Goal: Information Seeking & Learning: Learn about a topic

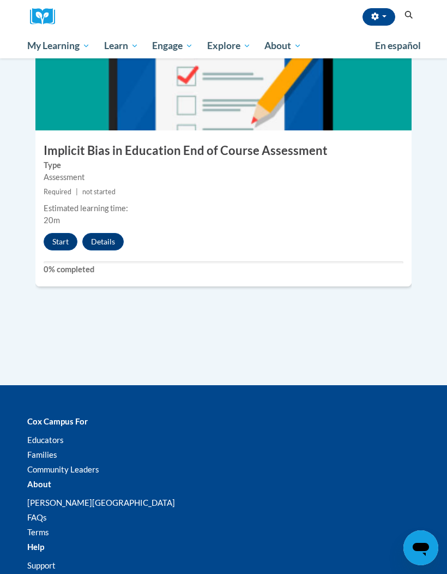
scroll to position [1442, 0]
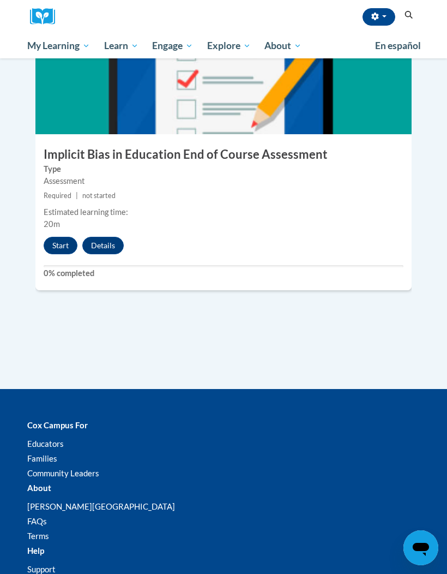
click at [65, 237] on button "Start" at bounding box center [61, 245] width 34 height 17
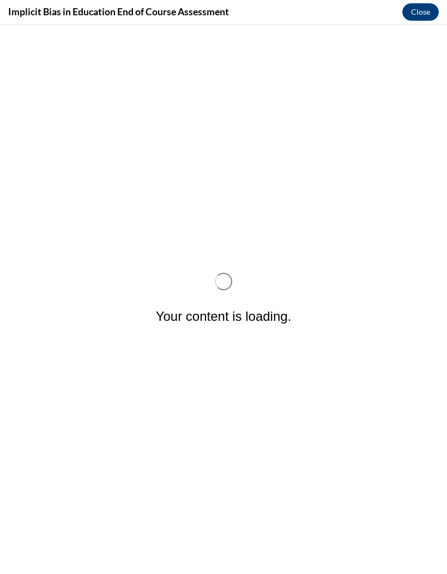
scroll to position [0, 0]
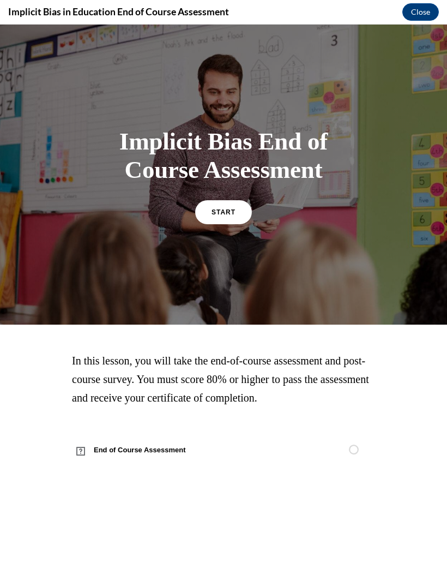
click at [240, 204] on link "START" at bounding box center [223, 212] width 57 height 24
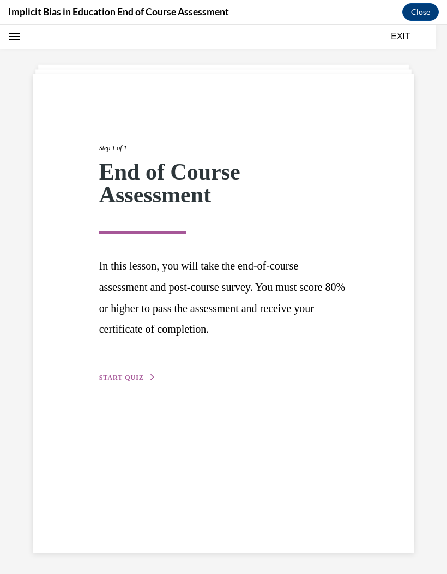
scroll to position [24, 0]
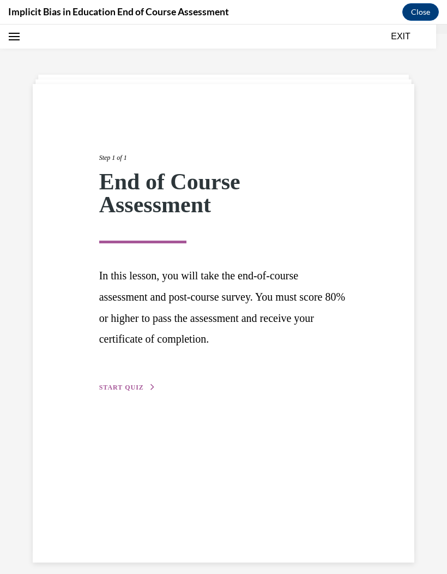
click at [136, 371] on div "Step 1 of 1 End of Course Assessment In this lesson, you will take the end-of-c…" at bounding box center [224, 261] width 266 height 266
click at [151, 370] on div "Step 1 of 1 End of Course Assessment In this lesson, you will take the end-of-c…" at bounding box center [224, 261] width 266 height 266
click at [151, 369] on div "Step 1 of 1 End of Course Assessment In this lesson, you will take the end-of-c…" at bounding box center [224, 261] width 266 height 266
click at [139, 390] on button "START QUIZ" at bounding box center [127, 387] width 57 height 10
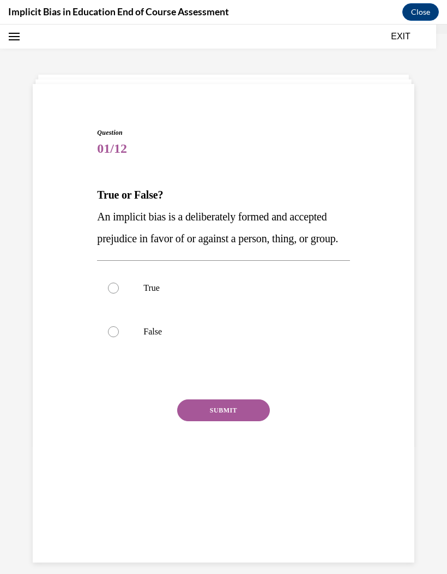
click at [154, 337] on p "False" at bounding box center [232, 331] width 179 height 11
click at [119, 337] on input "False" at bounding box center [113, 331] width 11 height 11
radio input "true"
click at [242, 421] on button "SUBMIT" at bounding box center [223, 410] width 93 height 22
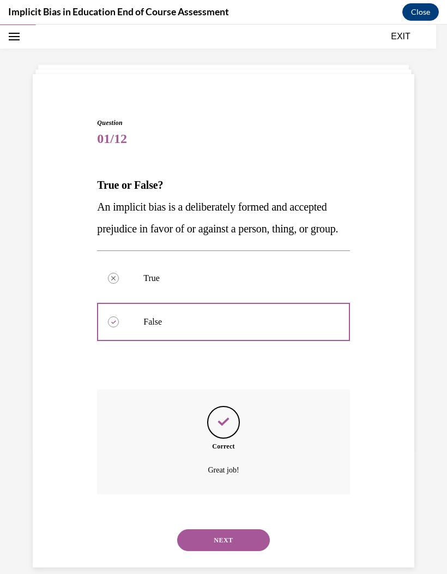
scroll to position [34, 0]
click at [239, 543] on button "NEXT" at bounding box center [223, 540] width 93 height 22
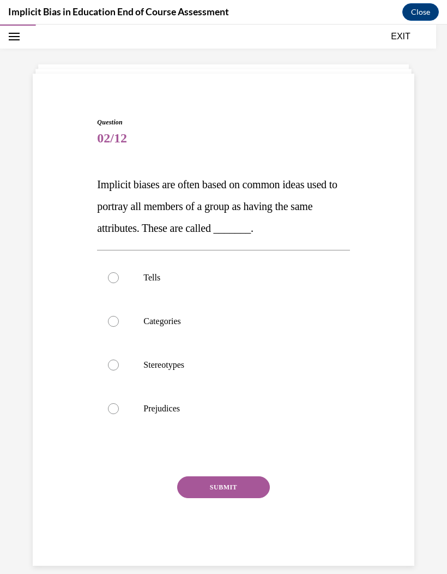
click at [182, 367] on p "Stereotypes" at bounding box center [232, 364] width 179 height 11
click at [119, 367] on input "Stereotypes" at bounding box center [113, 364] width 11 height 11
radio input "true"
click at [231, 486] on button "SUBMIT" at bounding box center [223, 487] width 93 height 22
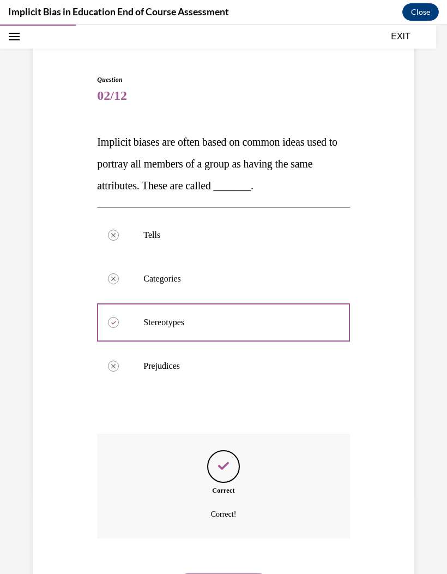
scroll to position [84, 0]
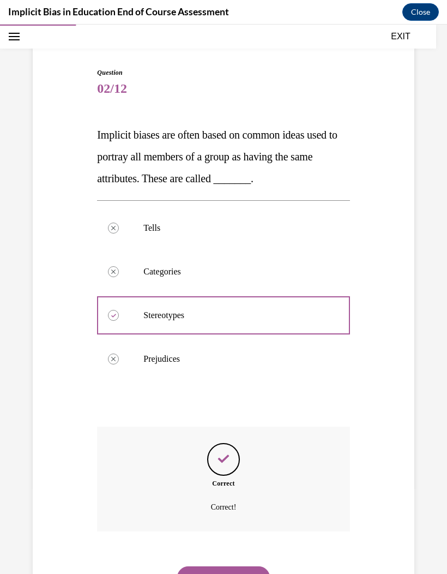
click at [251, 566] on button "NEXT" at bounding box center [223, 577] width 93 height 22
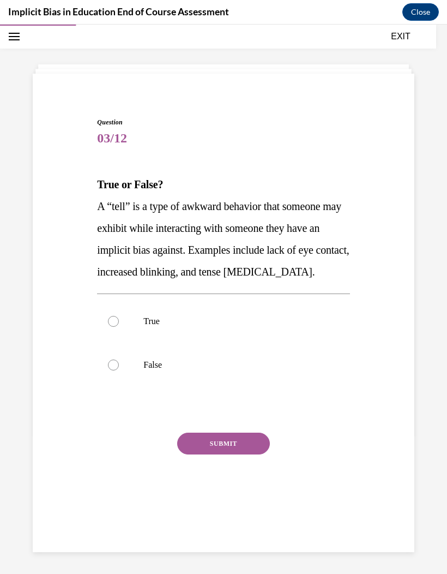
scroll to position [34, 0]
click at [225, 340] on label "True" at bounding box center [223, 321] width 253 height 44
click at [119, 327] on input "True" at bounding box center [113, 321] width 11 height 11
radio input "true"
click at [226, 442] on button "SUBMIT" at bounding box center [223, 444] width 93 height 22
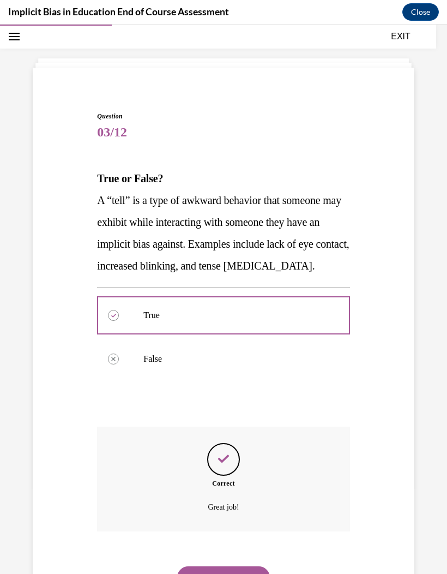
scroll to position [40, 0]
click at [219, 566] on button "NEXT" at bounding box center [223, 577] width 93 height 22
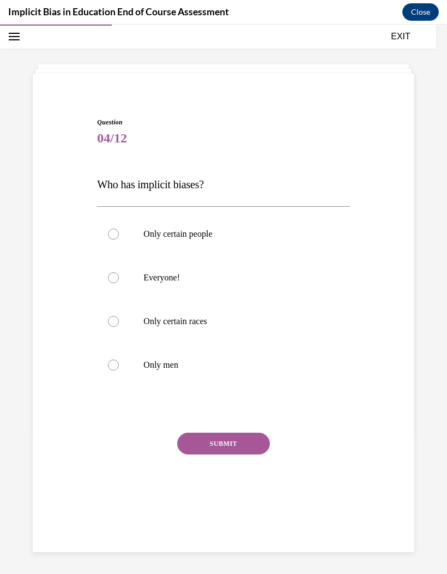
scroll to position [34, 0]
click at [103, 278] on label "Everyone!" at bounding box center [223, 278] width 253 height 44
click at [108, 278] on input "Everyone!" at bounding box center [113, 277] width 11 height 11
radio input "true"
click at [189, 447] on button "SUBMIT" at bounding box center [223, 444] width 93 height 22
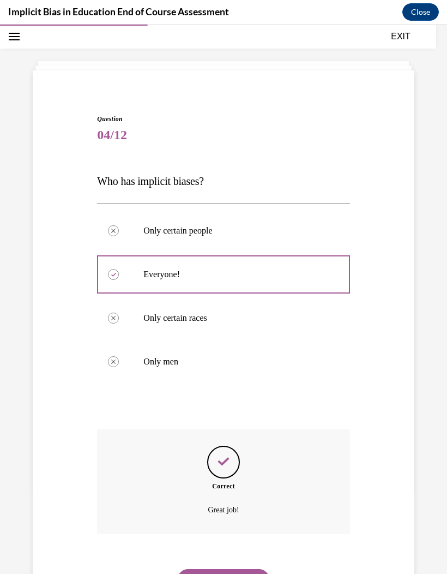
scroll to position [40, 0]
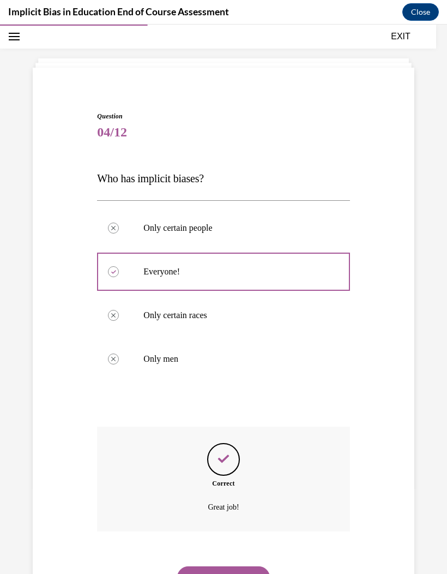
click at [234, 566] on button "NEXT" at bounding box center [223, 577] width 93 height 22
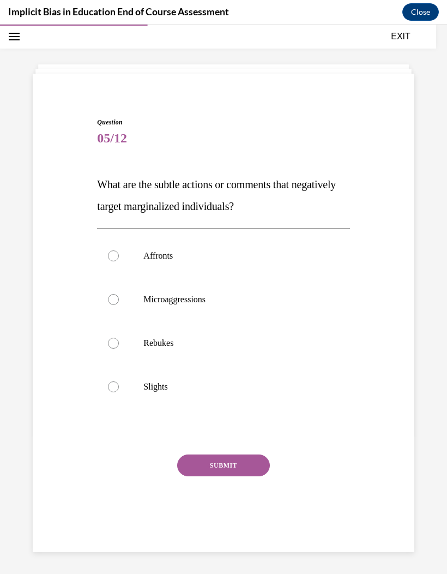
scroll to position [34, 0]
click at [117, 303] on div at bounding box center [113, 299] width 11 height 11
click at [117, 303] on input "Microaggressions" at bounding box center [113, 299] width 11 height 11
radio input "true"
click at [214, 463] on button "SUBMIT" at bounding box center [223, 465] width 93 height 22
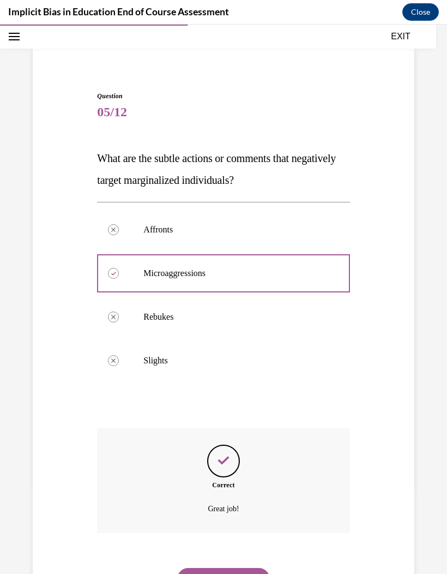
scroll to position [62, 0]
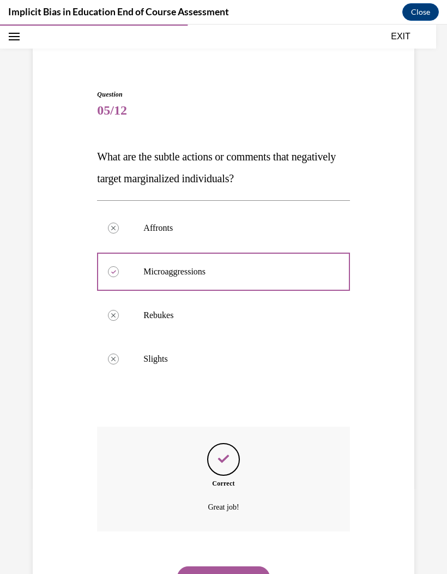
click at [235, 555] on div "NEXT" at bounding box center [223, 577] width 253 height 44
click at [212, 566] on button "NEXT" at bounding box center [223, 577] width 93 height 22
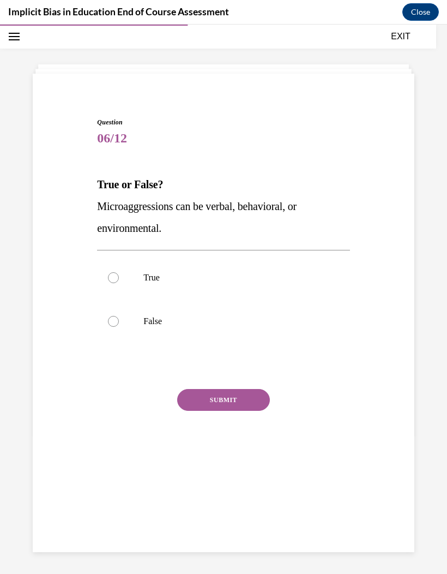
scroll to position [34, 0]
click at [123, 296] on label "True" at bounding box center [223, 278] width 253 height 44
click at [119, 283] on input "True" at bounding box center [113, 277] width 11 height 11
radio input "true"
click at [197, 401] on button "SUBMIT" at bounding box center [223, 400] width 93 height 22
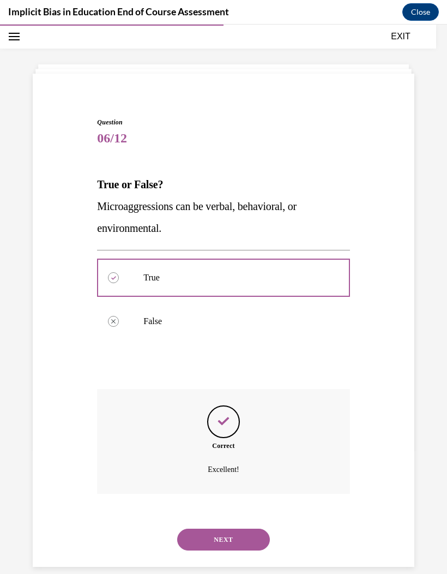
click at [223, 529] on button "NEXT" at bounding box center [223, 540] width 93 height 22
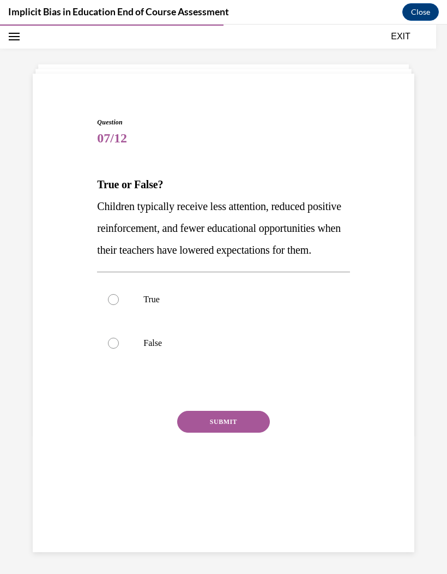
click at [98, 321] on label "True" at bounding box center [223, 300] width 253 height 44
click at [108, 305] on input "True" at bounding box center [113, 299] width 11 height 11
radio input "true"
click at [202, 433] on button "SUBMIT" at bounding box center [223, 422] width 93 height 22
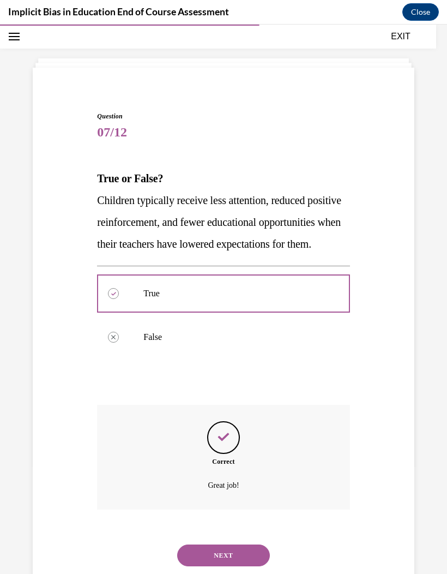
scroll to position [40, 0]
click at [218, 558] on button "NEXT" at bounding box center [223, 555] width 93 height 22
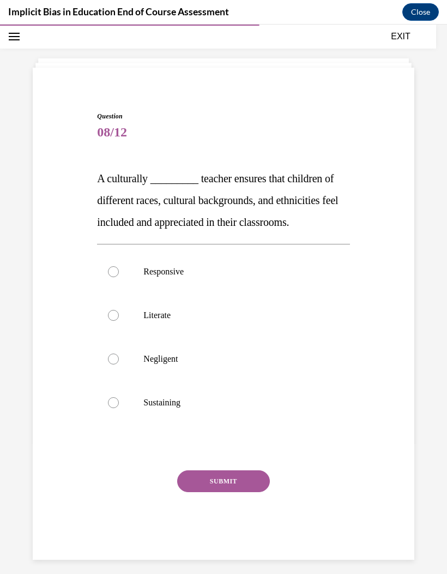
scroll to position [34, 0]
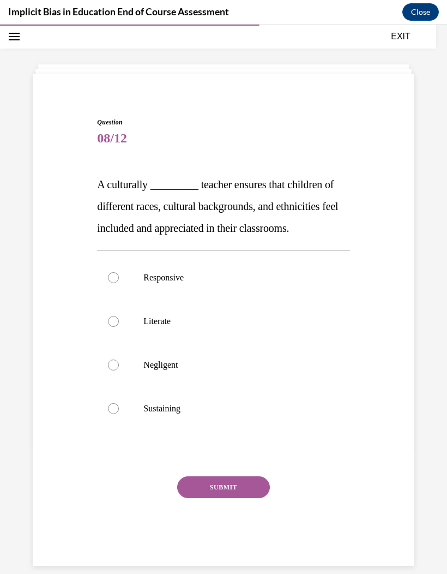
click at [116, 280] on div at bounding box center [113, 277] width 11 height 11
click at [116, 280] on input "Responsive" at bounding box center [113, 277] width 11 height 11
radio input "true"
click at [208, 488] on button "SUBMIT" at bounding box center [223, 487] width 93 height 22
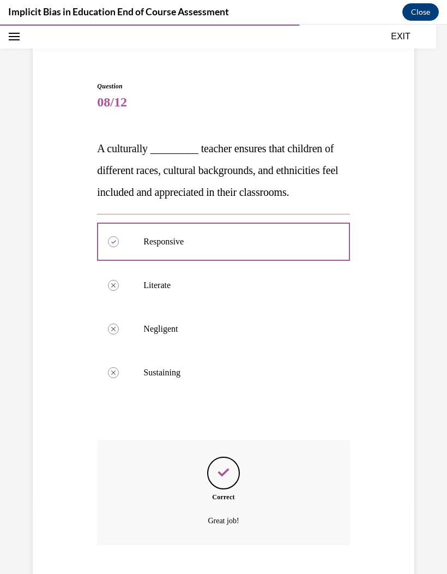
scroll to position [84, 0]
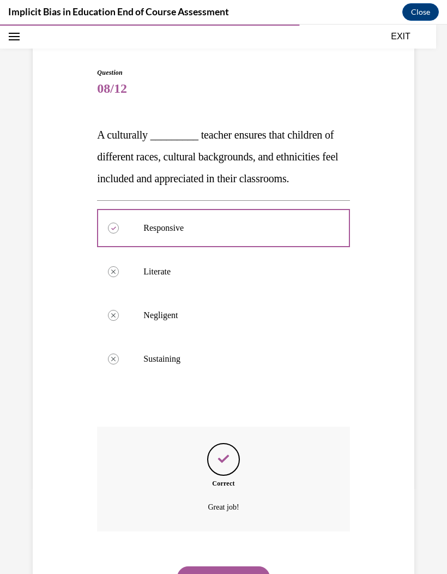
click at [210, 566] on button "NEXT" at bounding box center [223, 577] width 93 height 22
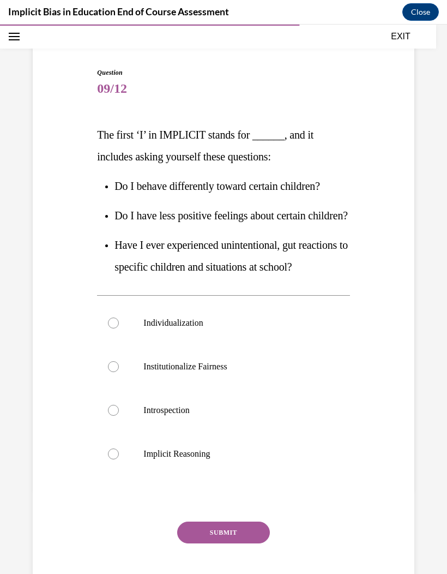
click at [104, 432] on label "Introspection" at bounding box center [223, 410] width 253 height 44
click at [108, 416] on input "Introspection" at bounding box center [113, 410] width 11 height 11
radio input "true"
click at [195, 562] on div "Question 09/12 The first ‘I’ in IMPLICIT stands for ______, and it includes ask…" at bounding box center [223, 339] width 253 height 543
click at [210, 543] on button "SUBMIT" at bounding box center [223, 532] width 93 height 22
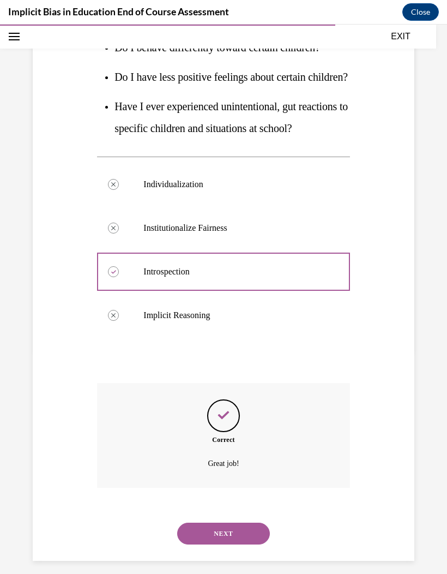
click at [218, 544] on button "NEXT" at bounding box center [223, 534] width 93 height 22
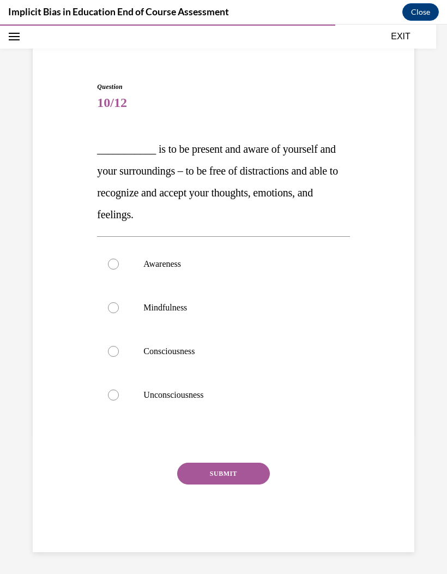
scroll to position [34, 0]
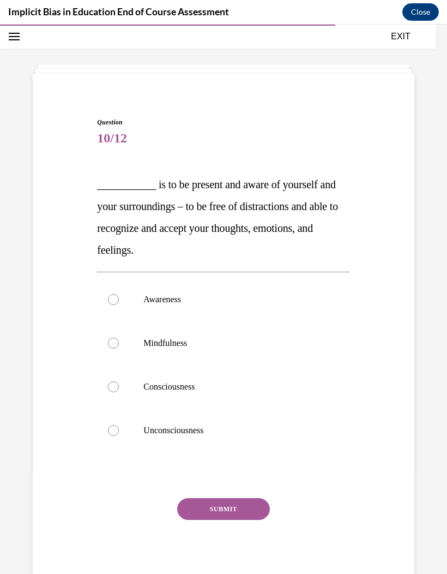
click at [164, 341] on p "Mindfulness" at bounding box center [232, 343] width 179 height 11
click at [119, 341] on input "Mindfulness" at bounding box center [113, 343] width 11 height 11
radio input "true"
click at [223, 511] on button "SUBMIT" at bounding box center [223, 509] width 93 height 22
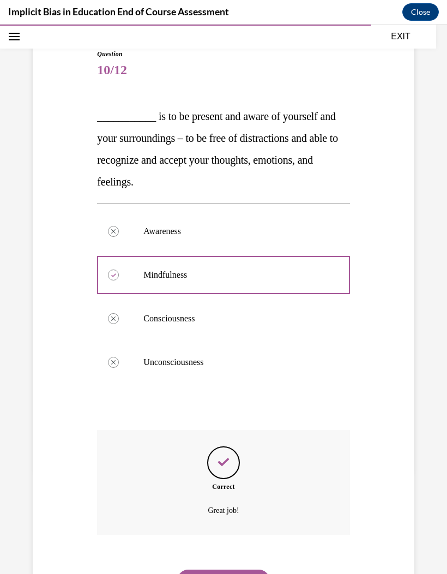
scroll to position [106, 0]
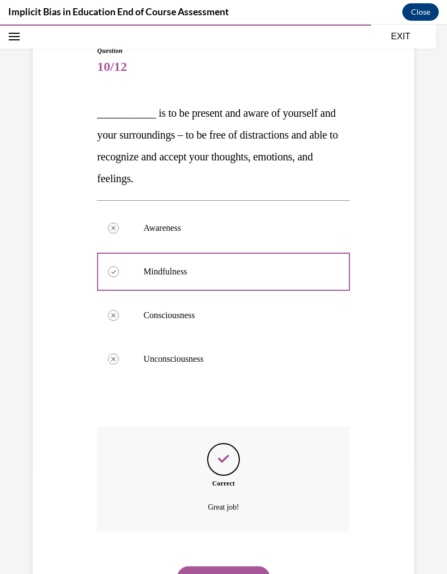
click at [231, 566] on button "NEXT" at bounding box center [223, 577] width 93 height 22
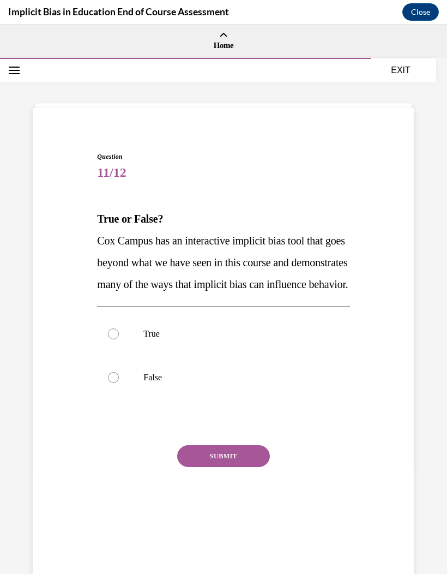
scroll to position [0, 0]
click at [122, 356] on label "True" at bounding box center [223, 334] width 253 height 44
click at [119, 339] on input "True" at bounding box center [113, 333] width 11 height 11
radio input "true"
click at [231, 467] on button "SUBMIT" at bounding box center [223, 456] width 93 height 22
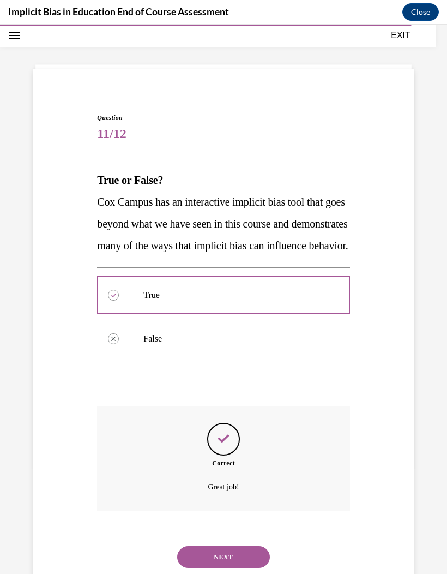
scroll to position [40, 0]
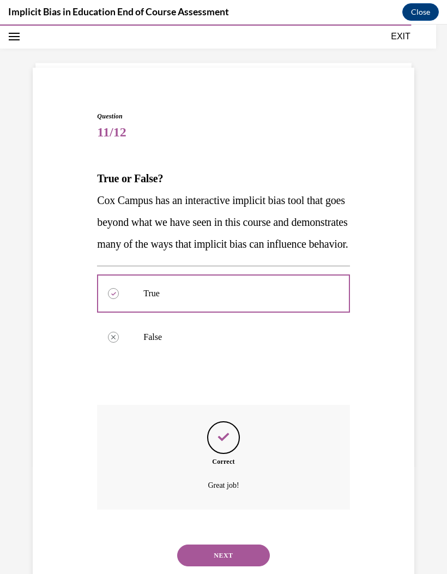
click at [251, 564] on button "NEXT" at bounding box center [223, 555] width 93 height 22
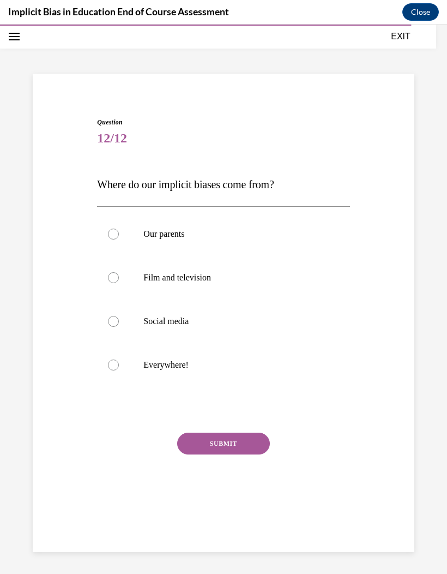
scroll to position [34, 0]
click at [177, 378] on label "Everywhere!" at bounding box center [223, 365] width 253 height 44
click at [119, 370] on input "Everywhere!" at bounding box center [113, 364] width 11 height 11
radio input "true"
click at [261, 440] on button "SUBMIT" at bounding box center [223, 444] width 93 height 22
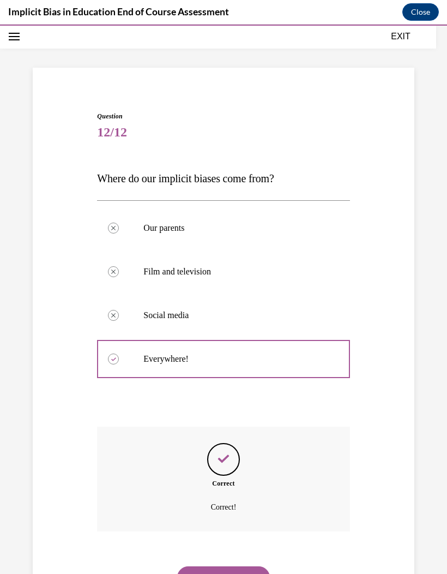
scroll to position [40, 0]
click at [247, 569] on button "NEXT" at bounding box center [223, 577] width 93 height 22
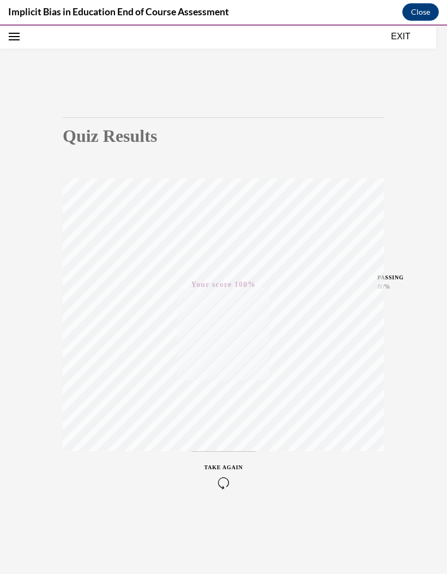
scroll to position [34, 0]
click at [389, 51] on div "Quiz Results PASSING 80% Your score 100% Passed PASSING 80% Your score Your sco…" at bounding box center [223, 299] width 447 height 549
click at [393, 40] on button "EXIT" at bounding box center [400, 36] width 65 height 13
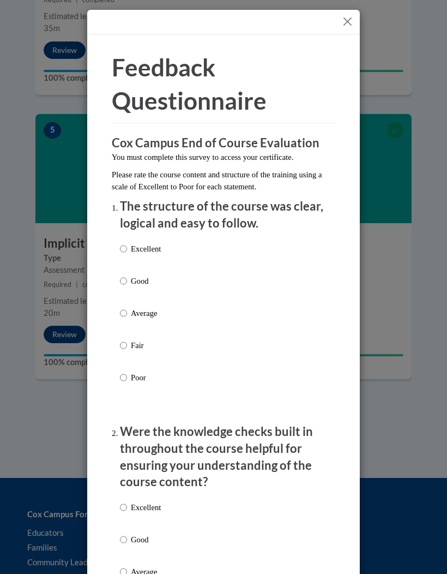
scroll to position [1353, 0]
click at [120, 237] on div "Excellent Good Average Fair Poor" at bounding box center [140, 321] width 41 height 169
click at [134, 254] on label "Excellent" at bounding box center [140, 257] width 41 height 29
click at [127, 254] on input "Excellent" at bounding box center [123, 249] width 7 height 12
radio input "true"
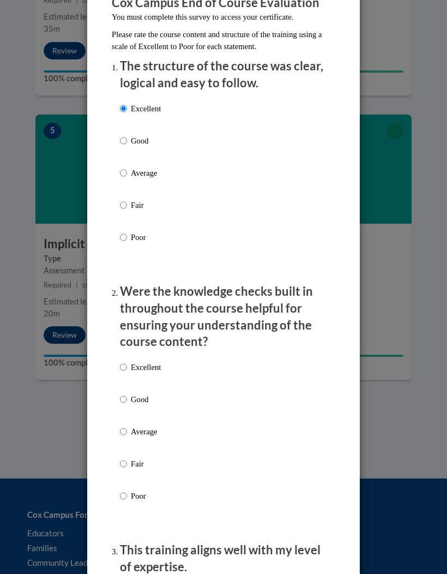
scroll to position [185, 0]
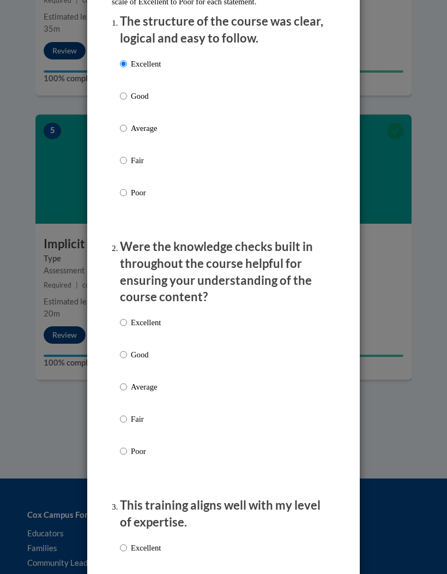
click at [127, 316] on input "Excellent" at bounding box center [123, 322] width 7 height 12
radio input "true"
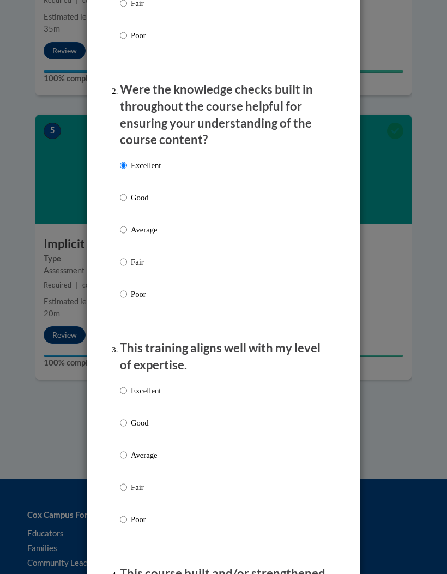
scroll to position [344, 0]
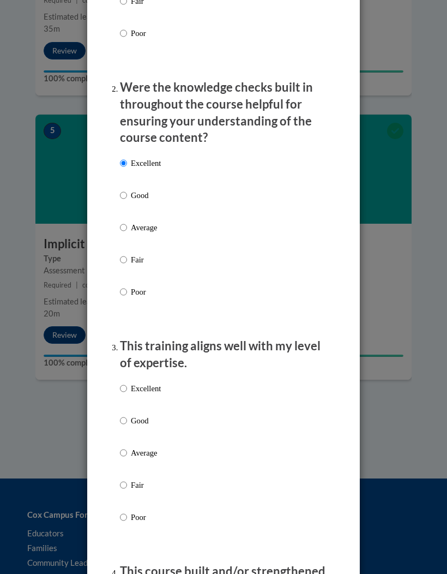
click at [125, 386] on input "Excellent" at bounding box center [123, 388] width 7 height 12
radio input "true"
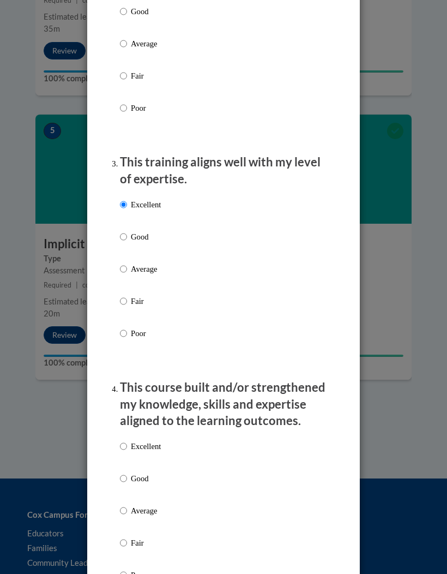
scroll to position [534, 0]
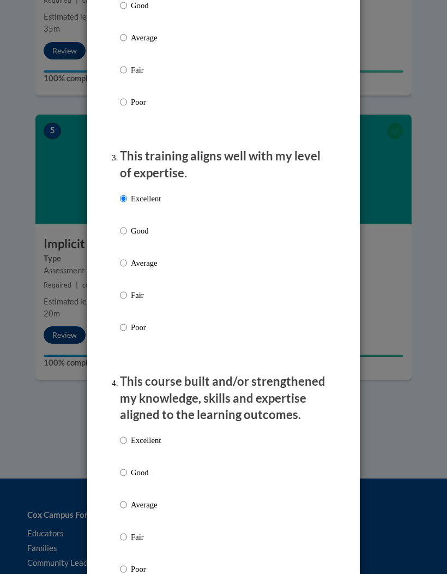
click at [133, 466] on p "Good" at bounding box center [146, 472] width 30 height 12
click at [127, 466] on input "Good" at bounding box center [123, 472] width 7 height 12
radio input "true"
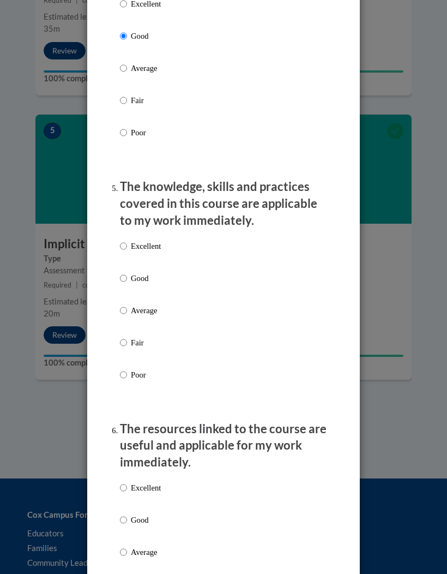
scroll to position [987, 0]
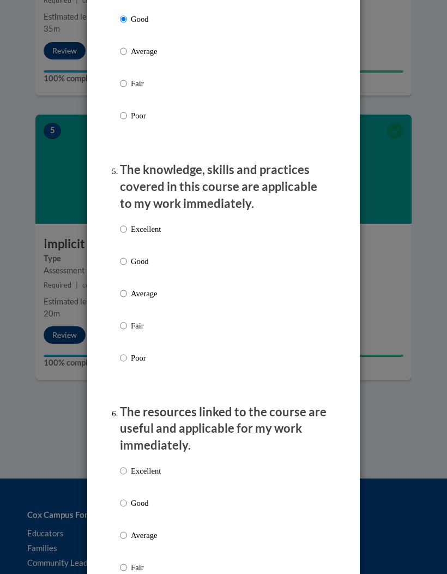
click at [121, 260] on label "Good" at bounding box center [140, 269] width 41 height 29
click at [121, 260] on input "Good" at bounding box center [123, 261] width 7 height 12
radio input "true"
click at [126, 465] on input "Excellent" at bounding box center [123, 471] width 7 height 12
radio input "true"
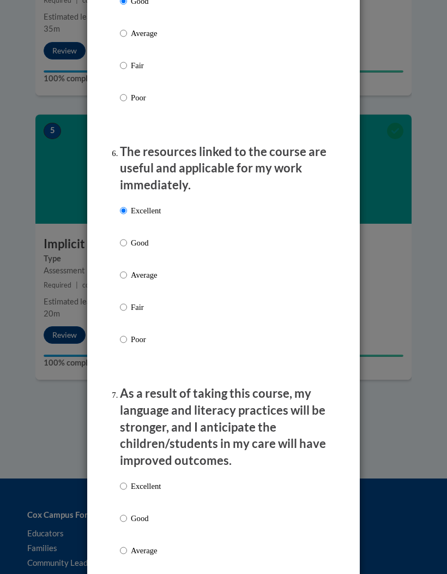
scroll to position [1268, 0]
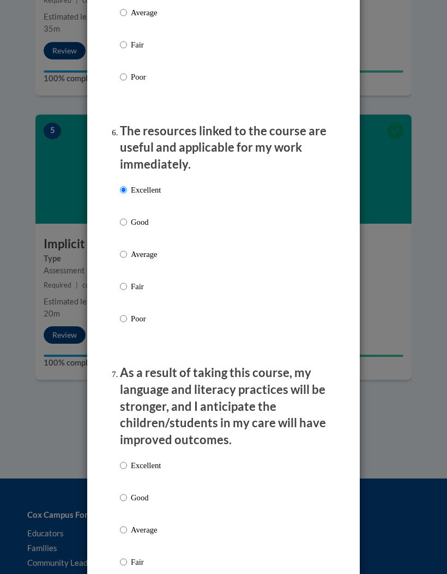
click at [123, 465] on label "Excellent" at bounding box center [140, 473] width 41 height 29
click at [123, 465] on input "Excellent" at bounding box center [123, 465] width 7 height 12
radio input "true"
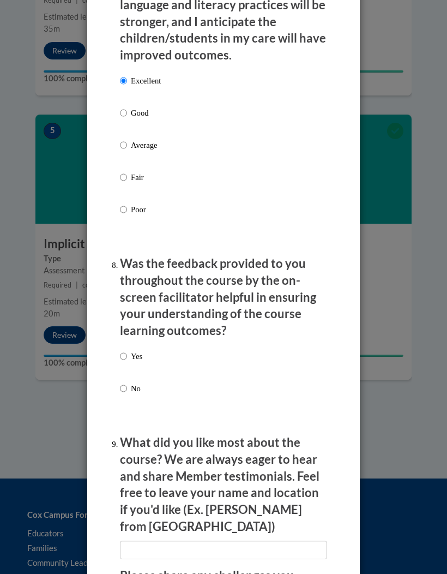
scroll to position [1667, 0]
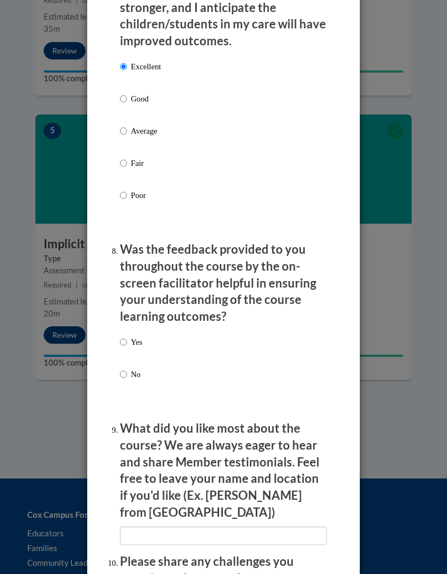
click at [125, 336] on input "Yes" at bounding box center [123, 342] width 7 height 12
radio input "true"
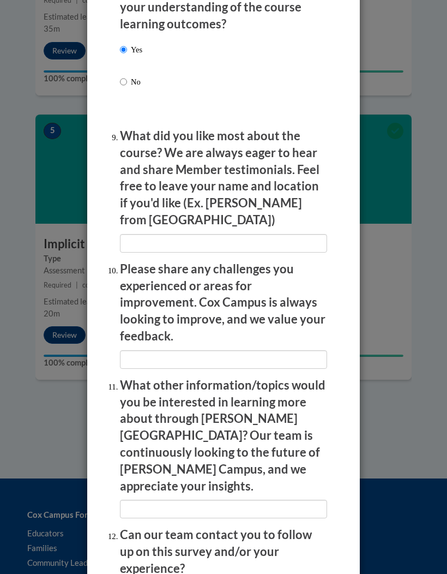
scroll to position [1959, 0]
radio input "true"
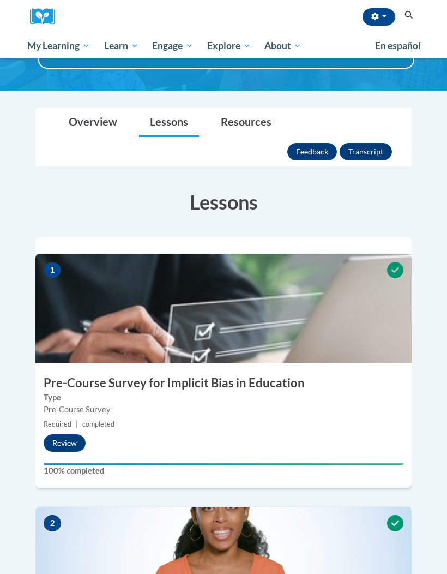
scroll to position [0, 0]
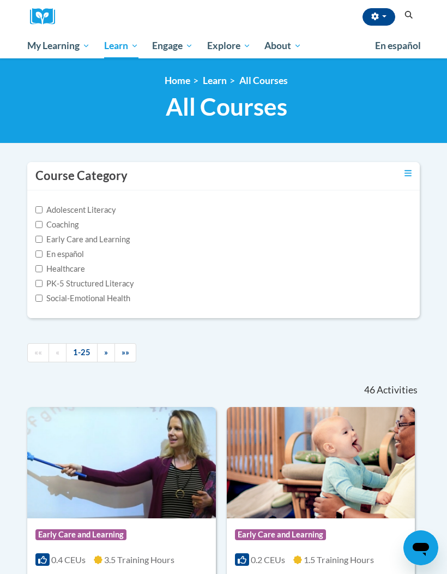
click at [411, 14] on icon "Search" at bounding box center [409, 15] width 8 height 8
click at [130, 233] on div "Early Care and Learning" at bounding box center [223, 239] width 376 height 12
click at [123, 243] on label "Early Care and Learning" at bounding box center [82, 239] width 94 height 12
click at [43, 243] on input "Early Care and Learning" at bounding box center [38, 239] width 7 height 7
checkbox input "true"
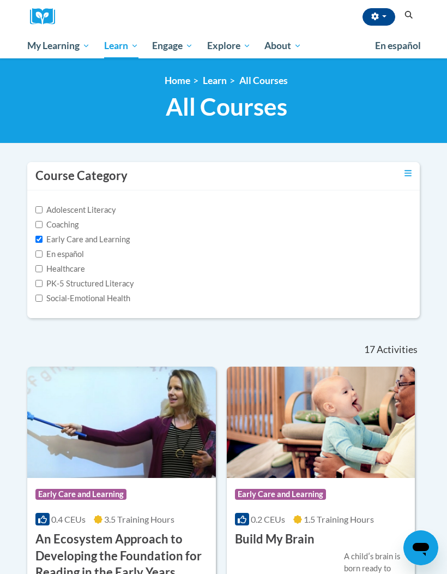
click at [385, 19] on button "button" at bounding box center [379, 16] width 33 height 17
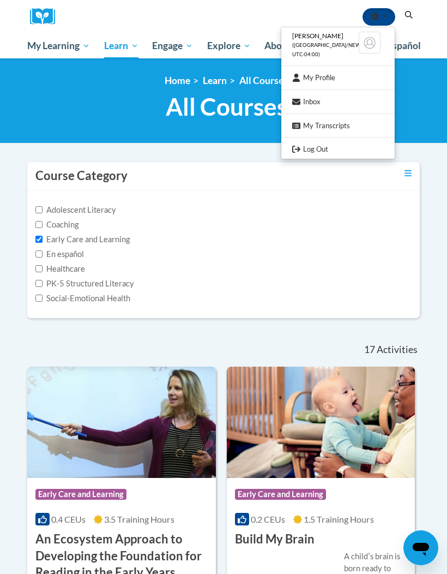
click at [364, 119] on link "My Transcripts" at bounding box center [337, 126] width 113 height 14
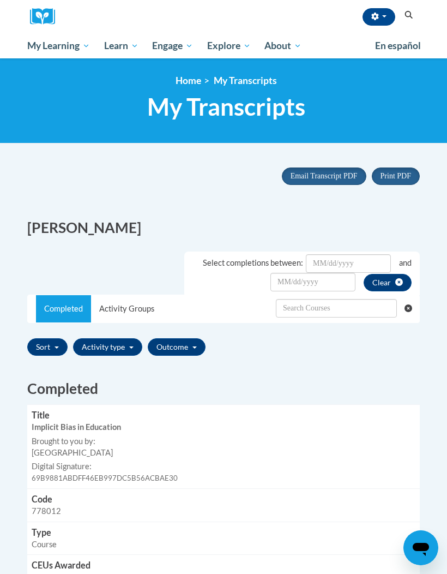
click at [233, 109] on span "My Transcripts" at bounding box center [226, 106] width 158 height 29
click at [154, 51] on span "Engage" at bounding box center [172, 45] width 41 height 13
click at [0, 0] on span "Lectures & Webinars" at bounding box center [0, 0] width 0 height 0
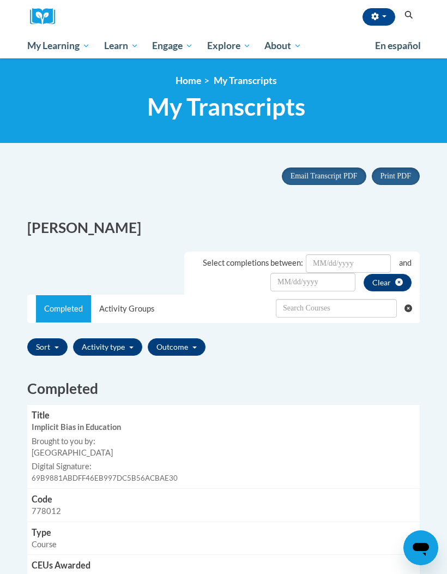
click at [0, 0] on span "Lectures & Webinars" at bounding box center [0, 0] width 0 height 0
click at [0, 0] on link "Early Care and Learning" at bounding box center [0, 0] width 0 height 0
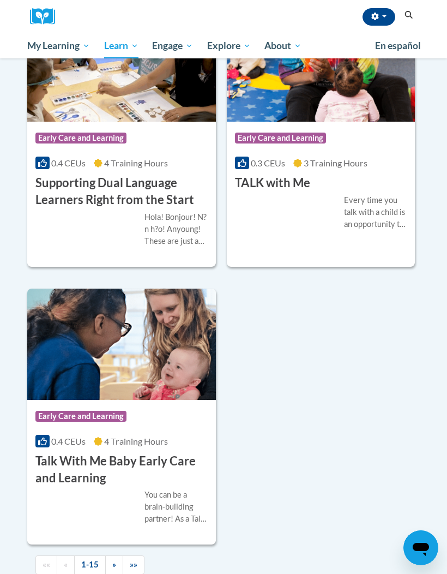
scroll to position [2327, 0]
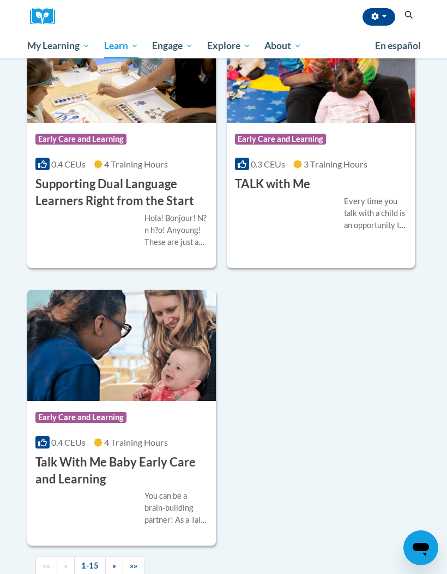
click at [118, 558] on link "»" at bounding box center [114, 565] width 18 height 19
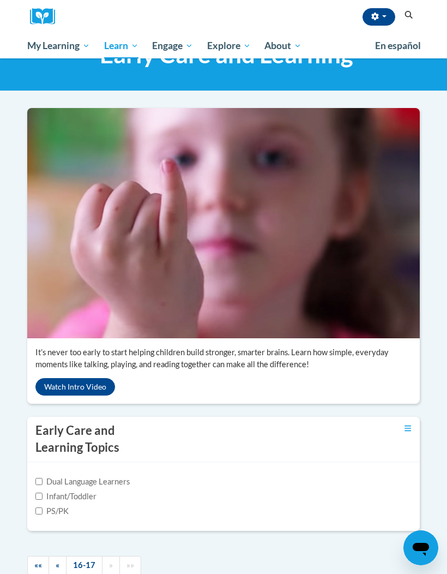
scroll to position [0, 0]
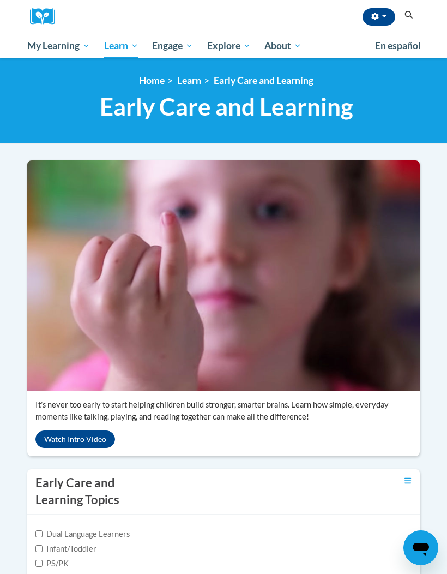
click at [0, 0] on span "My Course Progress" at bounding box center [0, 0] width 0 height 0
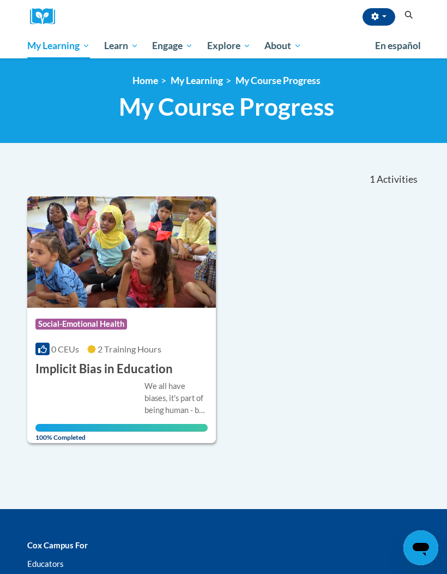
click at [0, 0] on link "Certificates" at bounding box center [0, 0] width 0 height 0
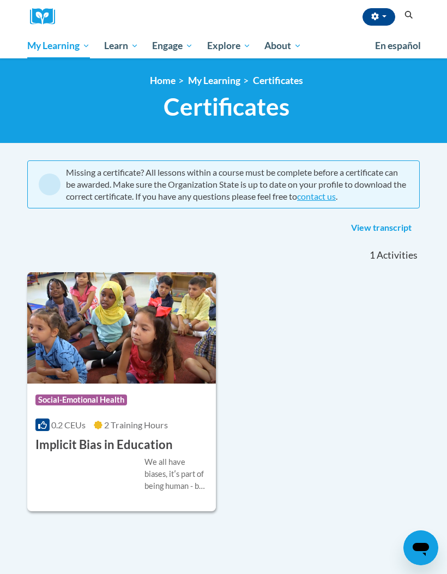
click at [0, 0] on span "Social-Emotional Health" at bounding box center [0, 0] width 0 height 0
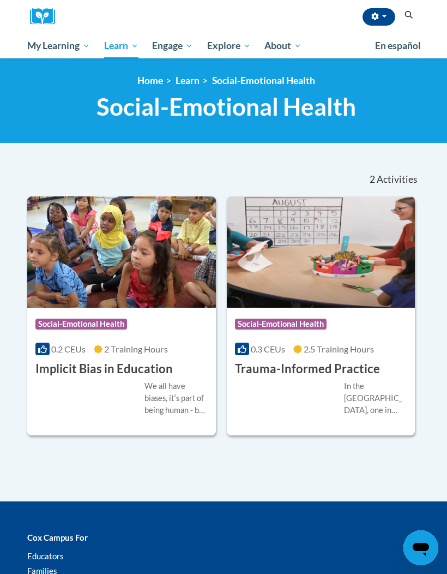
click at [0, 0] on span "Lectures & Webinars" at bounding box center [0, 0] width 0 height 0
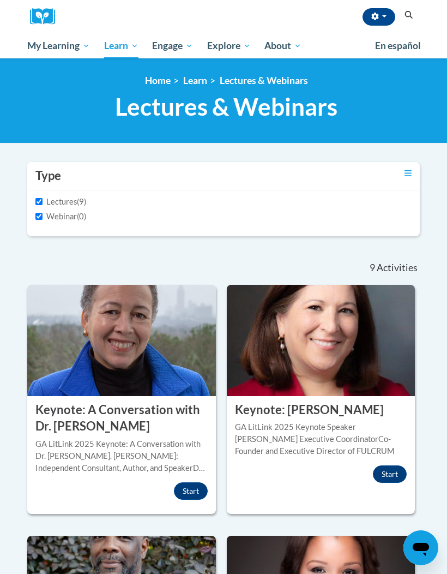
click at [75, 197] on label "Lectures" at bounding box center [55, 202] width 41 height 12
click at [43, 198] on input "Lectures" at bounding box center [38, 201] width 7 height 7
checkbox input "false"
